Goal: Find contact information: Find contact information

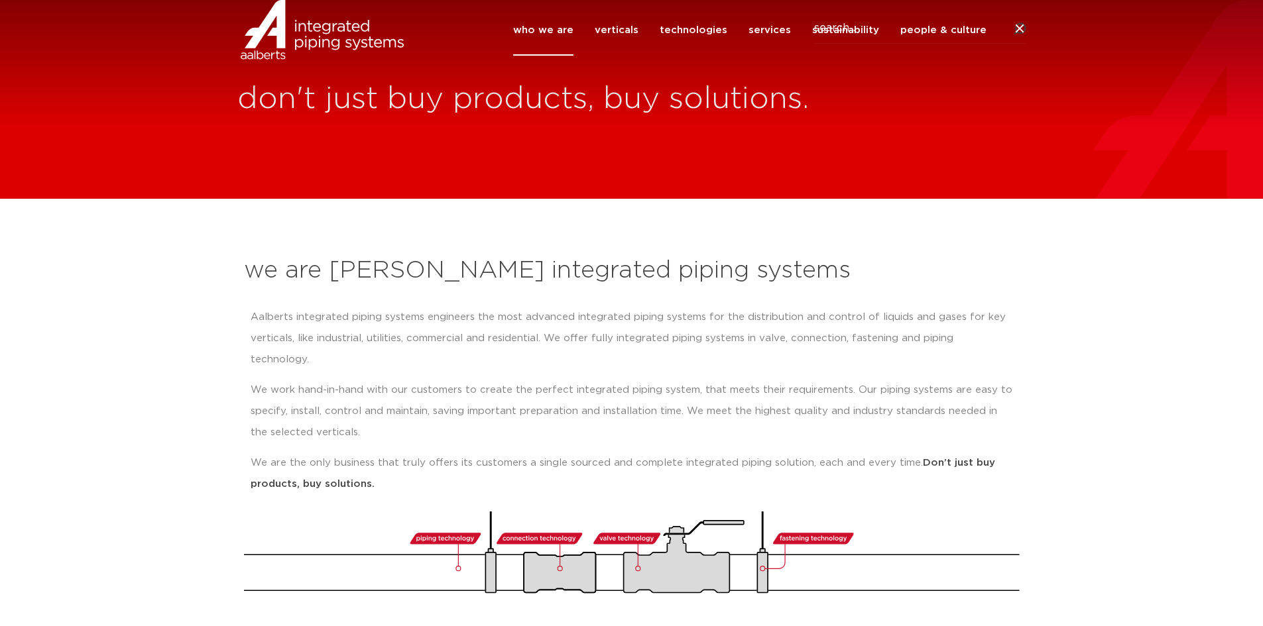
click at [276, 41] on img at bounding box center [322, 30] width 170 height 60
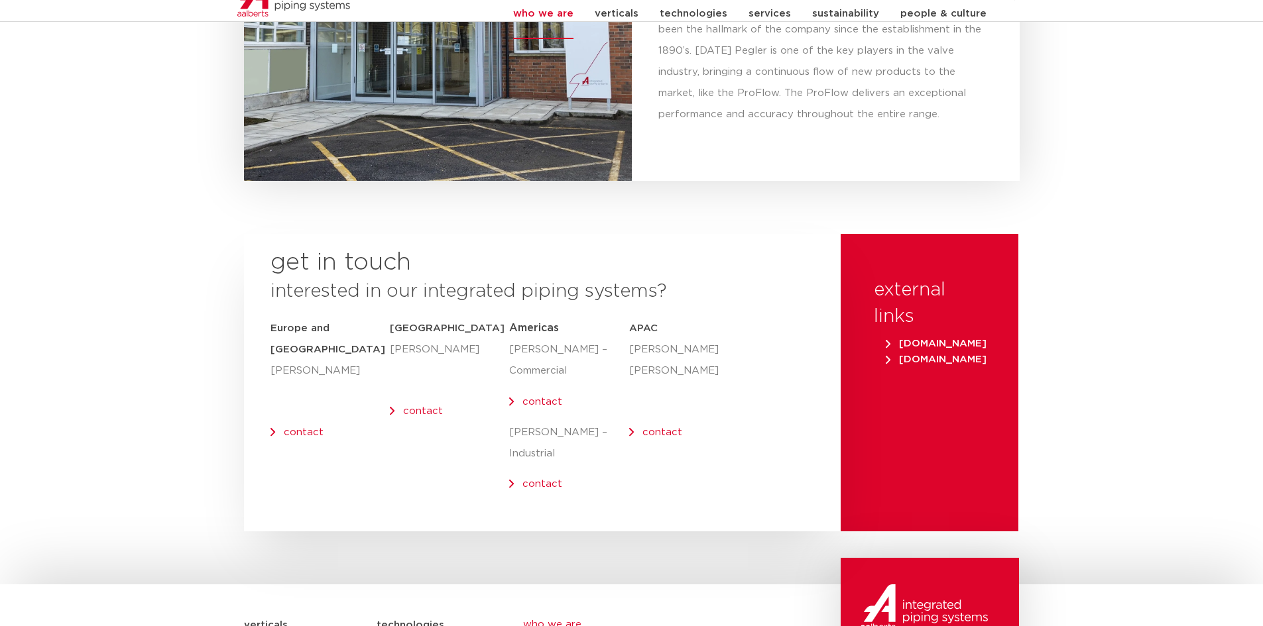
scroll to position [5437, 0]
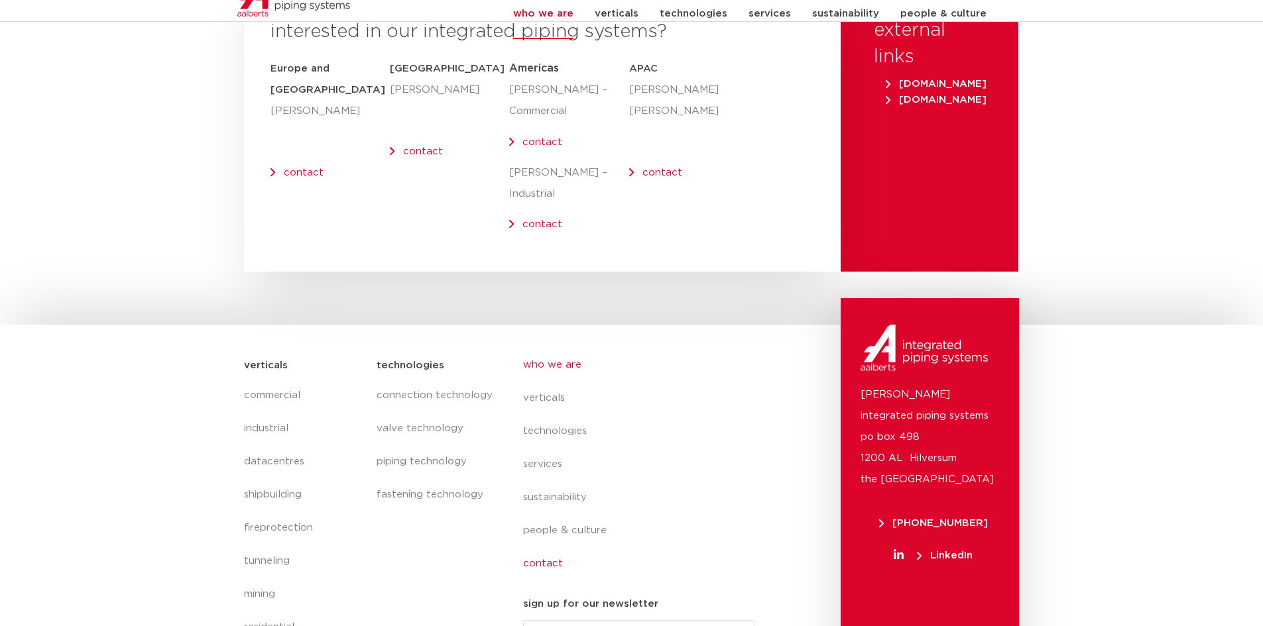
click at [546, 548] on link "contact" at bounding box center [644, 564] width 243 height 33
